Goal: Book appointment/travel/reservation

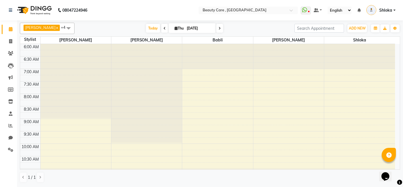
scroll to position [99, 0]
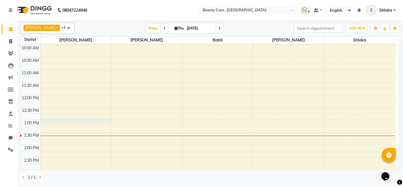
click at [57, 122] on div "6:00 AM 6:30 AM 7:00 AM 7:30 AM 8:00 AM 8:30 AM 9:00 AM 9:30 AM 10:00 AM 10:30 …" at bounding box center [207, 144] width 375 height 399
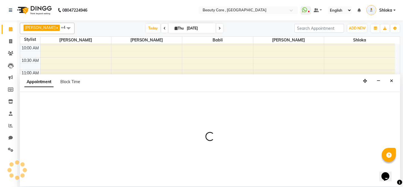
select select "29890"
select select "tentative"
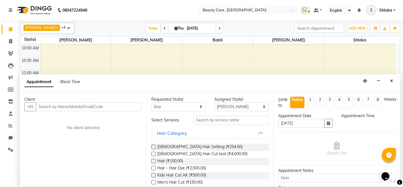
select select "780"
click at [75, 82] on span "Block Time" at bounding box center [70, 81] width 20 height 5
select select "29890"
select select "780"
select select "795"
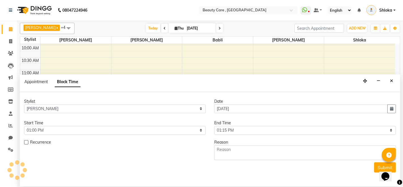
scroll to position [173, 0]
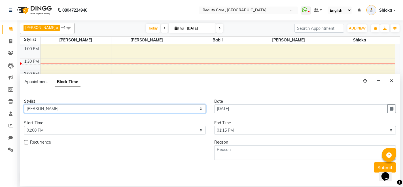
click at [73, 109] on select "Select Admin A [PERSON_NAME] K Akshay Ankit [PERSON_NAME] April [PERSON_NAME] […" at bounding box center [115, 108] width 182 height 9
select select "90615"
click at [24, 104] on select "Select Admin A [PERSON_NAME] K Akshay Ankit [PERSON_NAME] April [PERSON_NAME] […" at bounding box center [115, 108] width 182 height 9
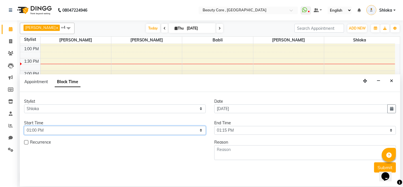
click at [78, 134] on select "Select 07:00 AM 07:05 AM 07:10 AM 07:15 AM 07:20 AM 07:25 AM 07:30 AM 07:35 AM …" at bounding box center [115, 130] width 182 height 9
select select "900"
click at [24, 126] on select "Select 07:00 AM 07:05 AM 07:10 AM 07:15 AM 07:20 AM 07:25 AM 07:30 AM 07:35 AM …" at bounding box center [115, 130] width 182 height 9
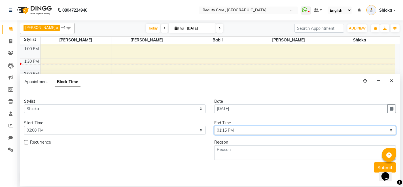
click at [239, 128] on select "Select 07:00 AM 07:05 AM 07:10 AM 07:15 AM 07:20 AM 07:25 AM 07:30 AM 07:35 AM …" at bounding box center [305, 130] width 182 height 9
select select "1020"
click at [214, 126] on select "Select 07:00 AM 07:05 AM 07:10 AM 07:15 AM 07:20 AM 07:25 AM 07:30 AM 07:35 AM …" at bounding box center [305, 130] width 182 height 9
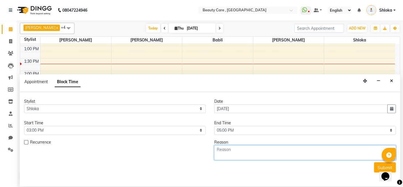
click at [228, 151] on textarea at bounding box center [305, 152] width 182 height 15
type textarea "Training"
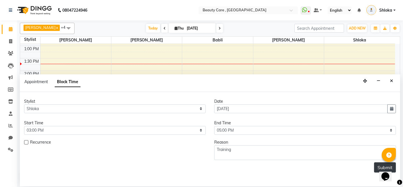
click at [376, 168] on button "Submit" at bounding box center [385, 167] width 22 height 10
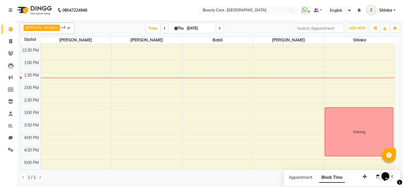
scroll to position [162, 0]
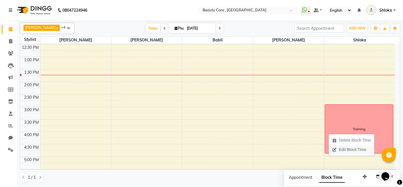
click at [360, 148] on span "Edit Block Time" at bounding box center [352, 150] width 27 height 6
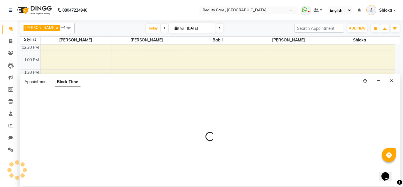
select select "90615"
select select "900"
select select "1020"
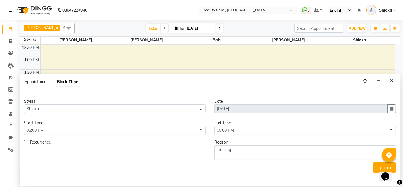
scroll to position [173, 0]
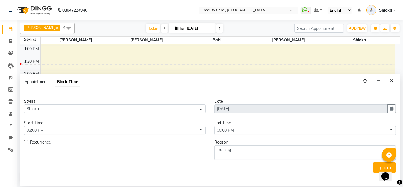
click at [25, 143] on label at bounding box center [26, 142] width 4 height 4
click at [25, 143] on input "checkbox" at bounding box center [26, 143] width 4 height 4
checkbox input "true"
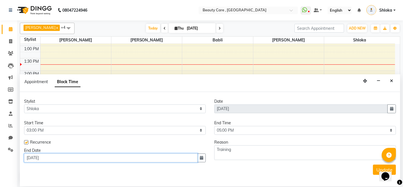
click at [172, 156] on input "[DATE]" at bounding box center [110, 157] width 173 height 9
click at [201, 159] on icon "button" at bounding box center [201, 158] width 3 height 4
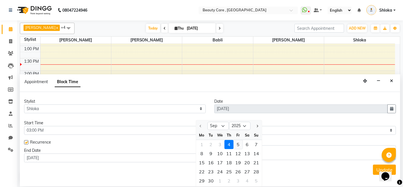
click at [239, 145] on div "5" at bounding box center [238, 144] width 9 height 9
type input "[DATE]"
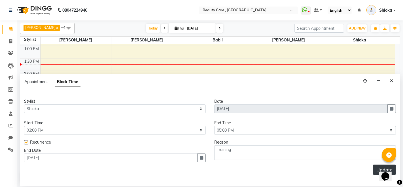
click at [377, 168] on button "Update" at bounding box center [384, 169] width 23 height 10
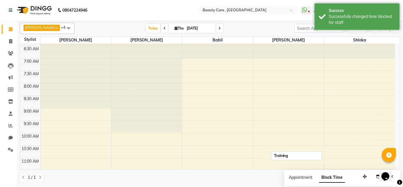
scroll to position [0, 0]
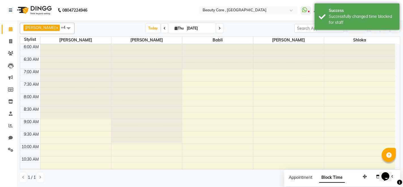
click at [216, 30] on span at bounding box center [219, 28] width 7 height 9
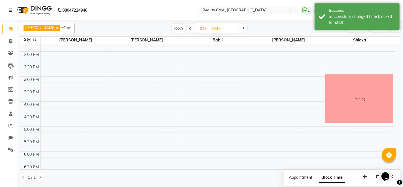
scroll to position [99, 0]
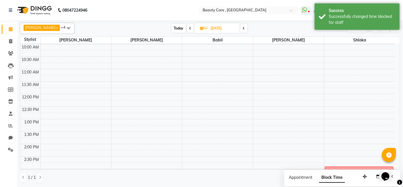
click at [172, 27] on span "Today" at bounding box center [179, 28] width 14 height 9
type input "[DATE]"
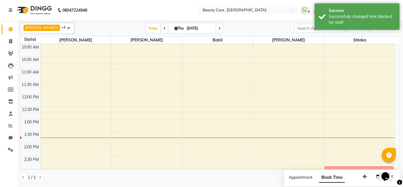
scroll to position [173, 0]
